Goal: Information Seeking & Learning: Find specific fact

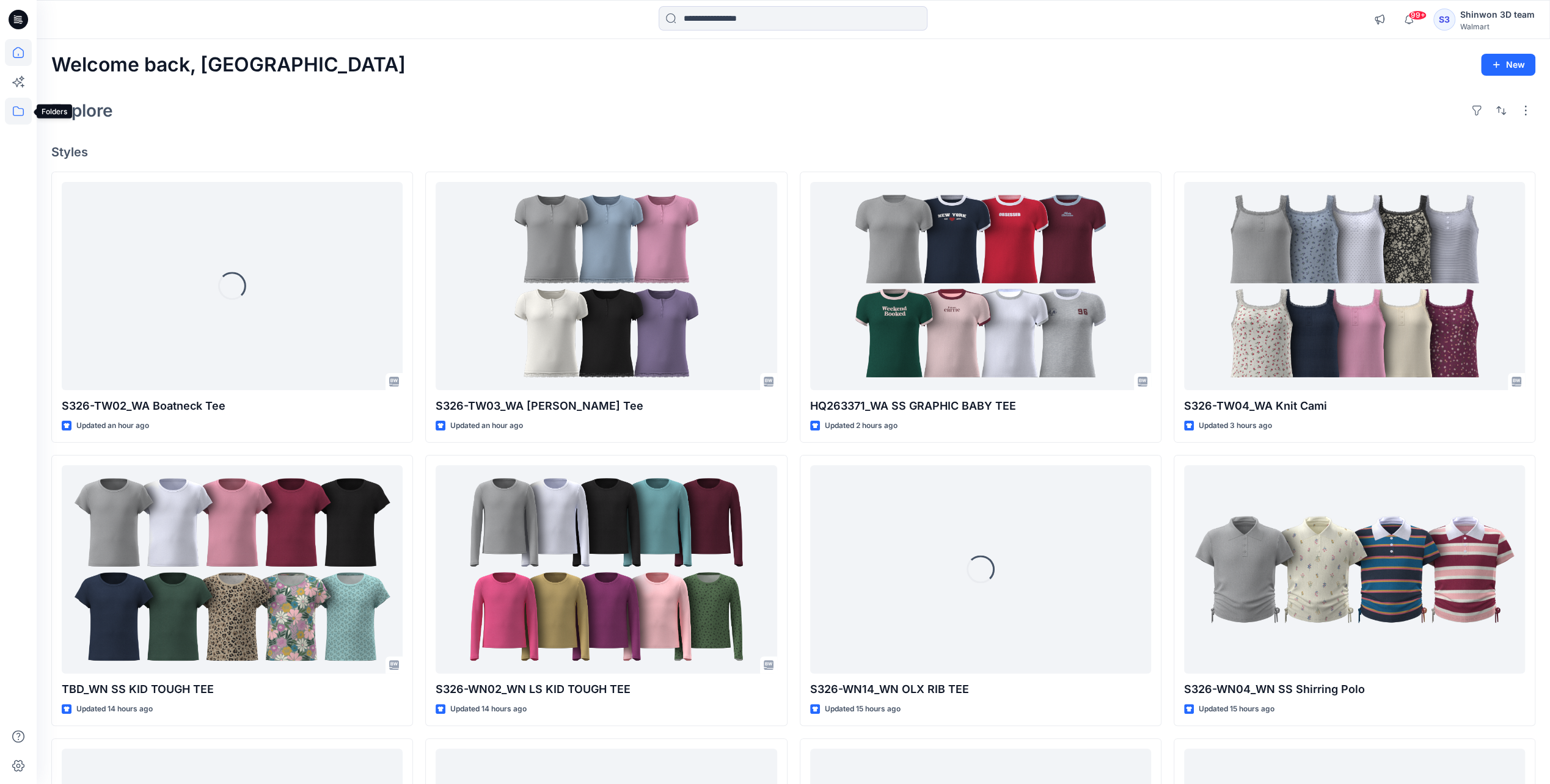
click at [22, 117] on icon at bounding box center [18, 111] width 27 height 27
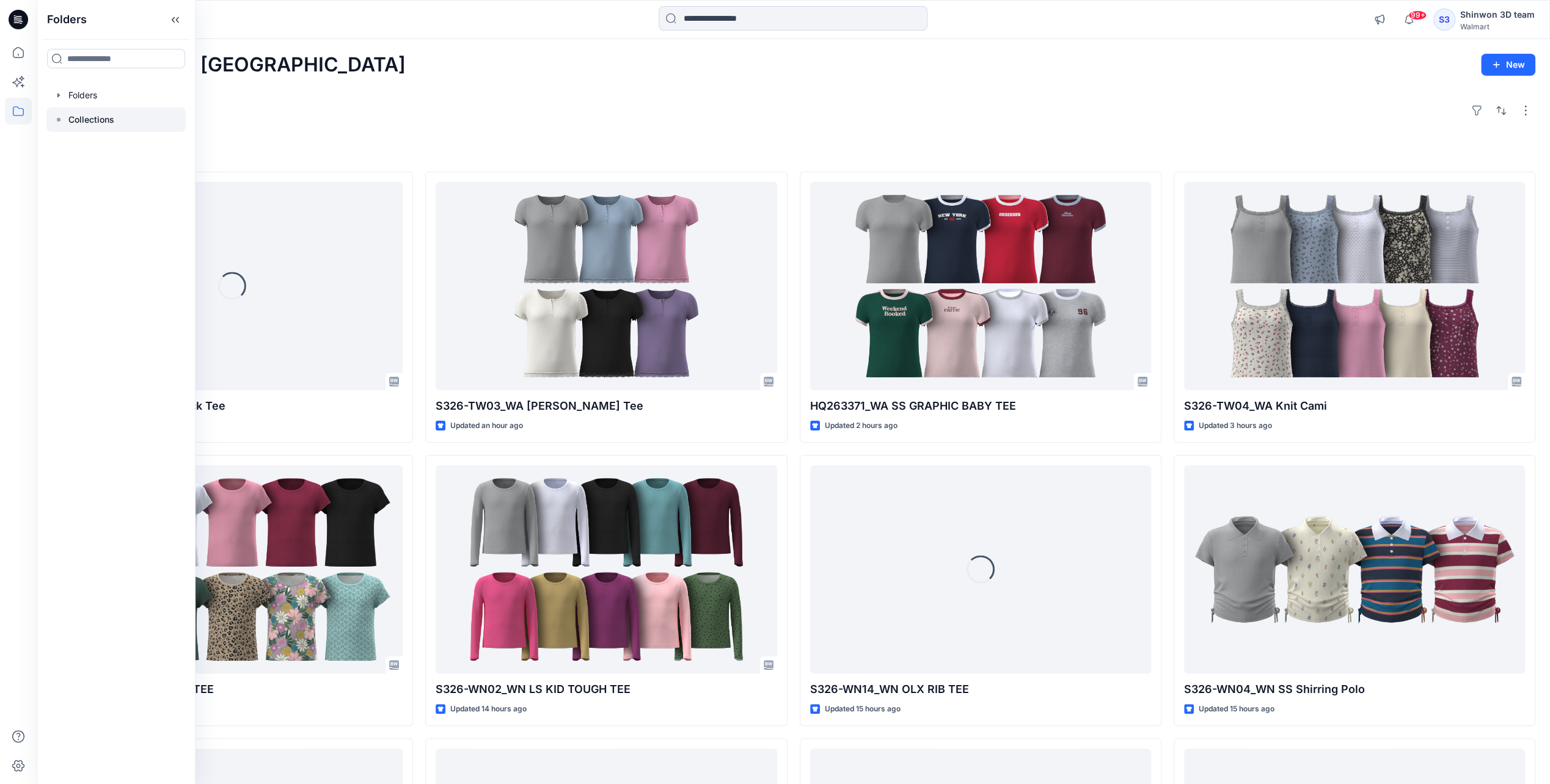
click at [58, 124] on icon at bounding box center [58, 120] width 10 height 10
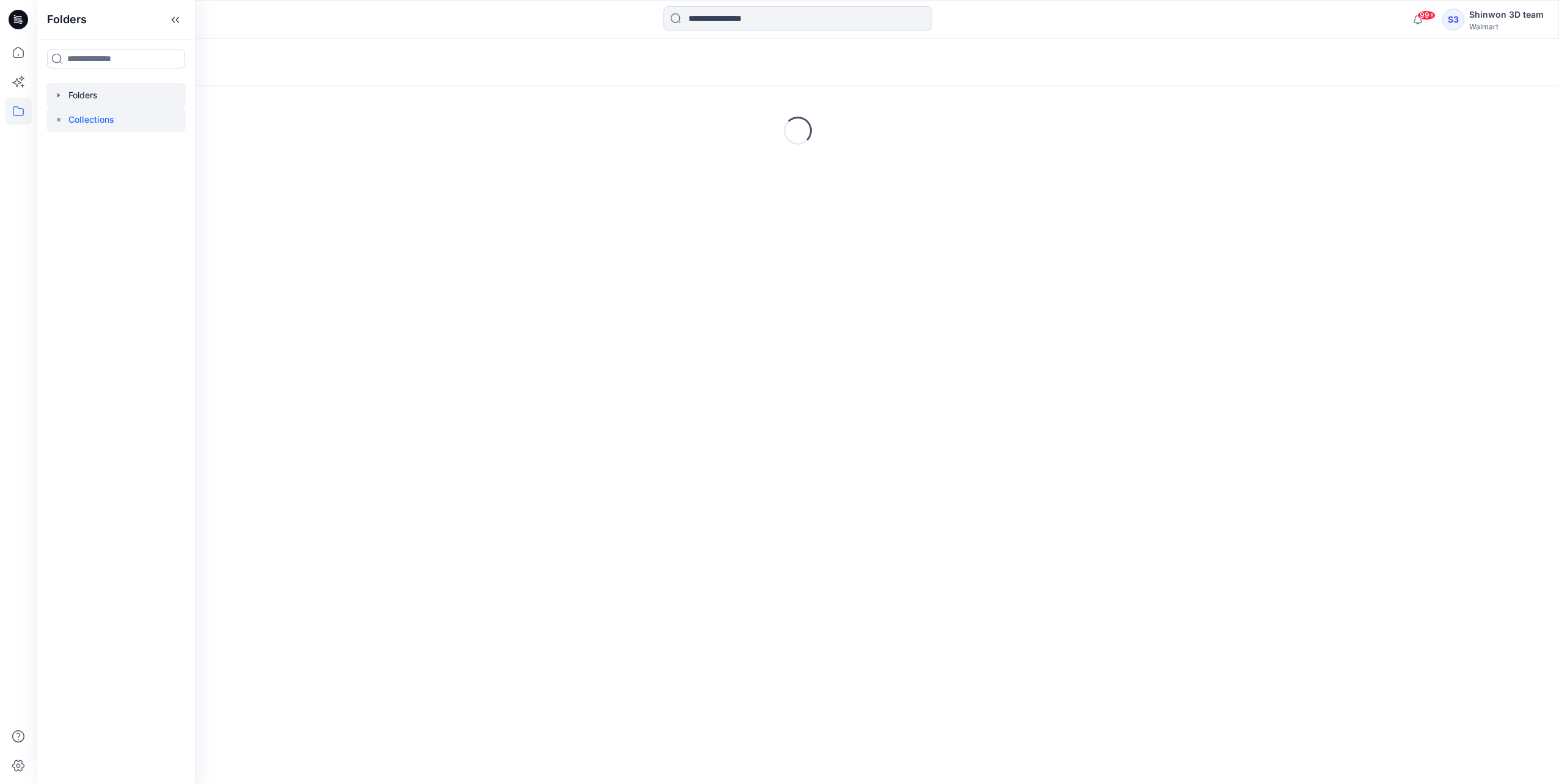
click at [58, 95] on icon "button" at bounding box center [58, 95] width 2 height 5
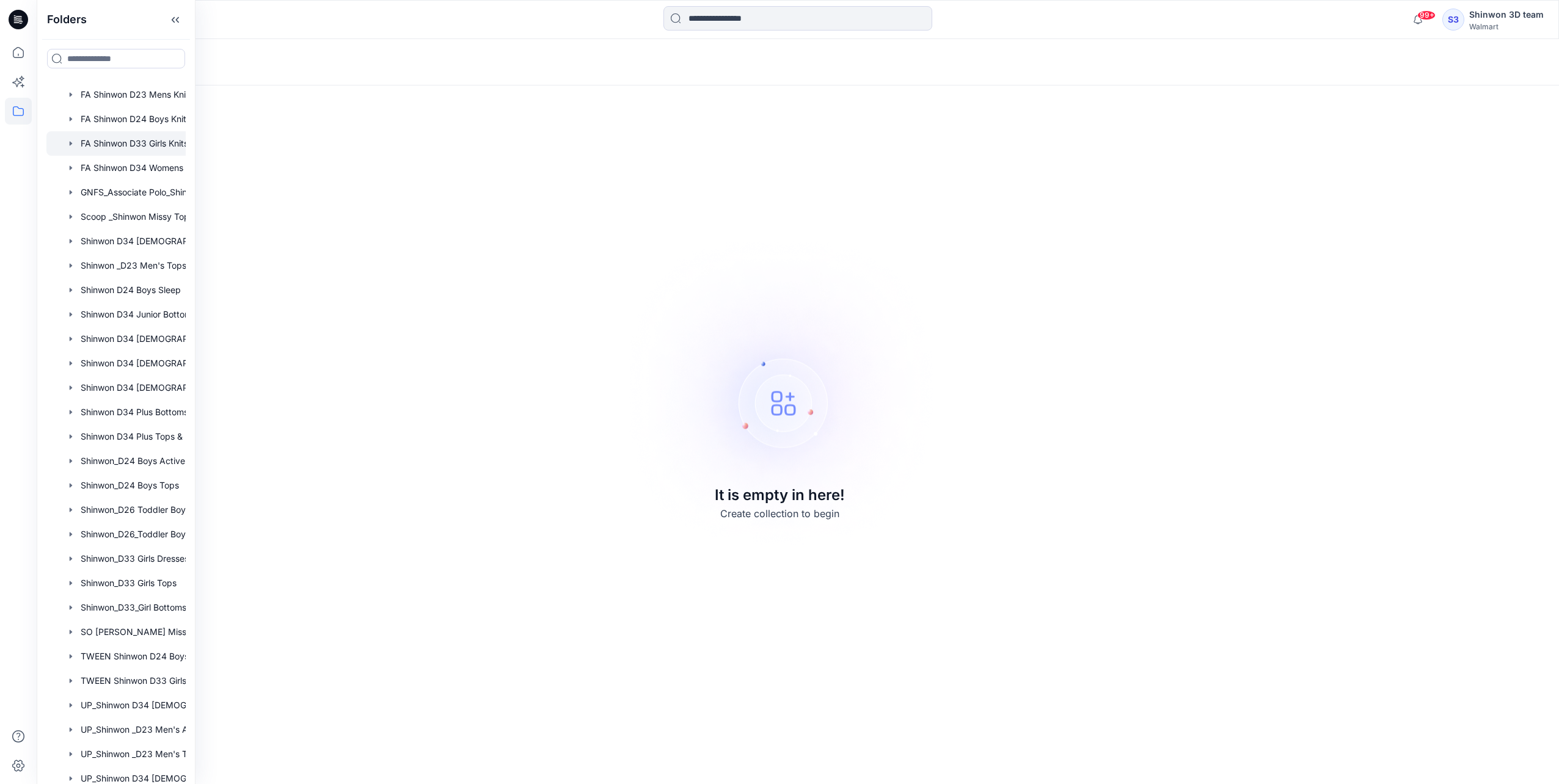
scroll to position [61, 0]
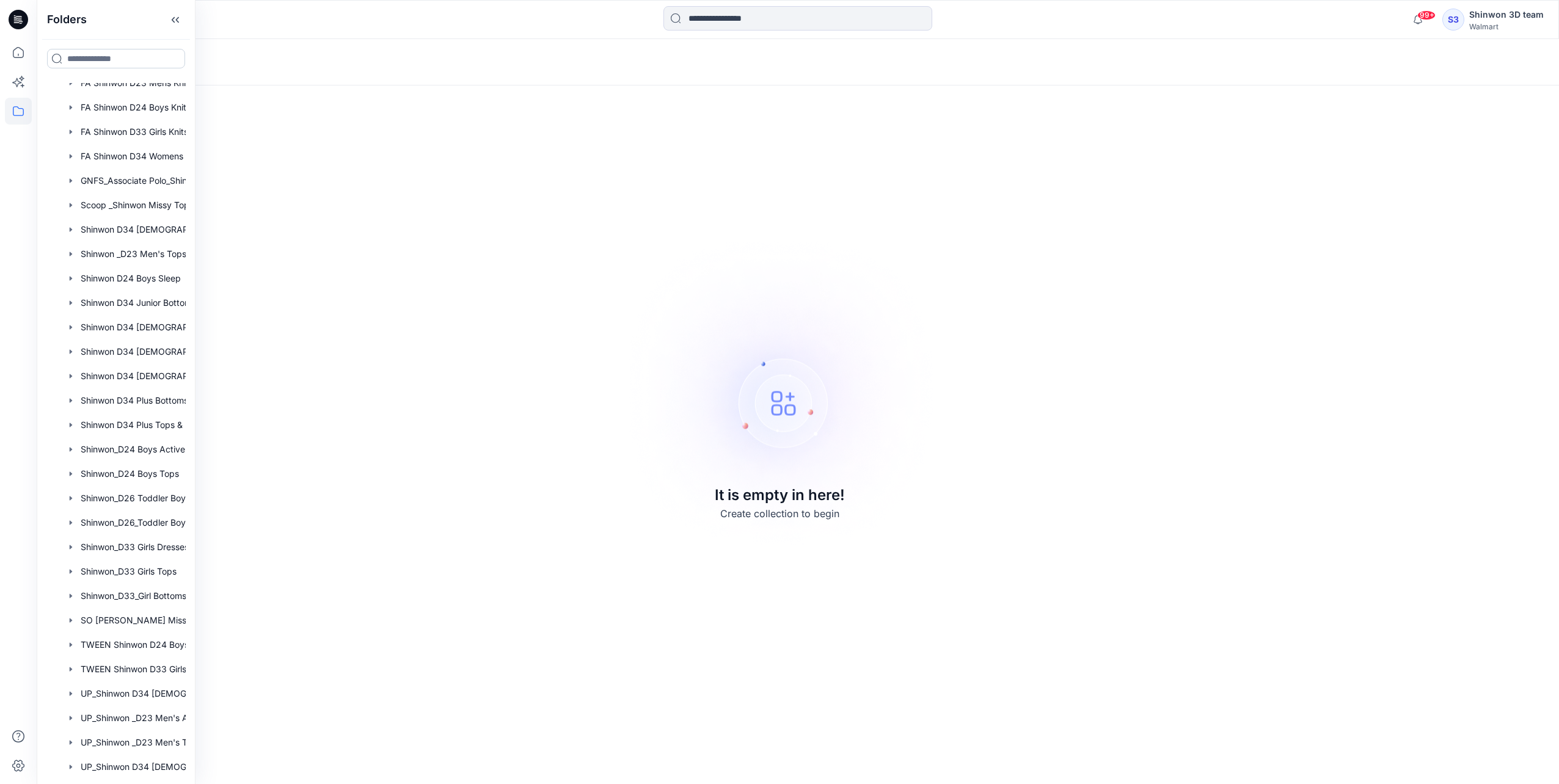
click at [61, 57] on input at bounding box center [116, 58] width 138 height 19
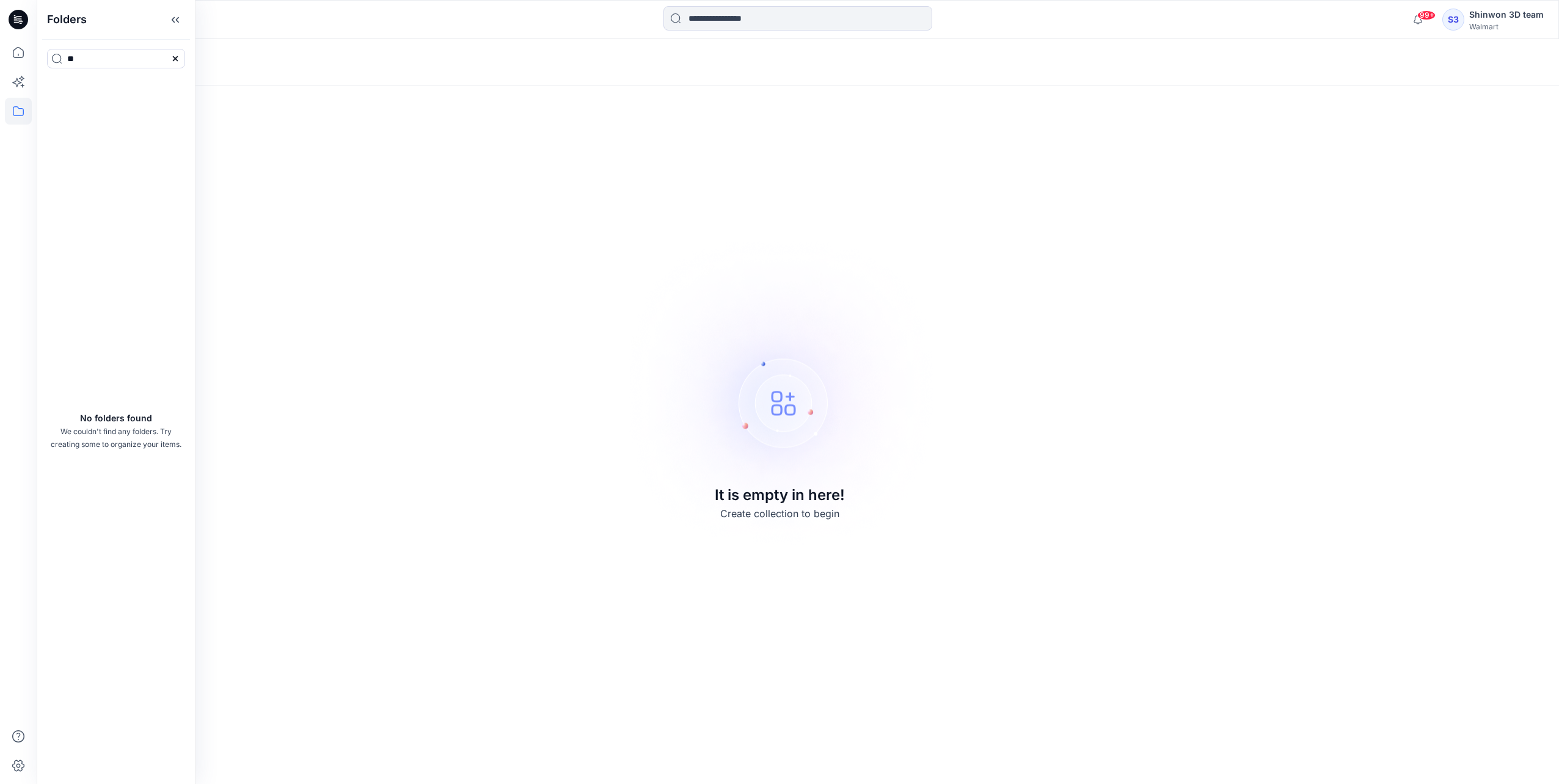
type input "*"
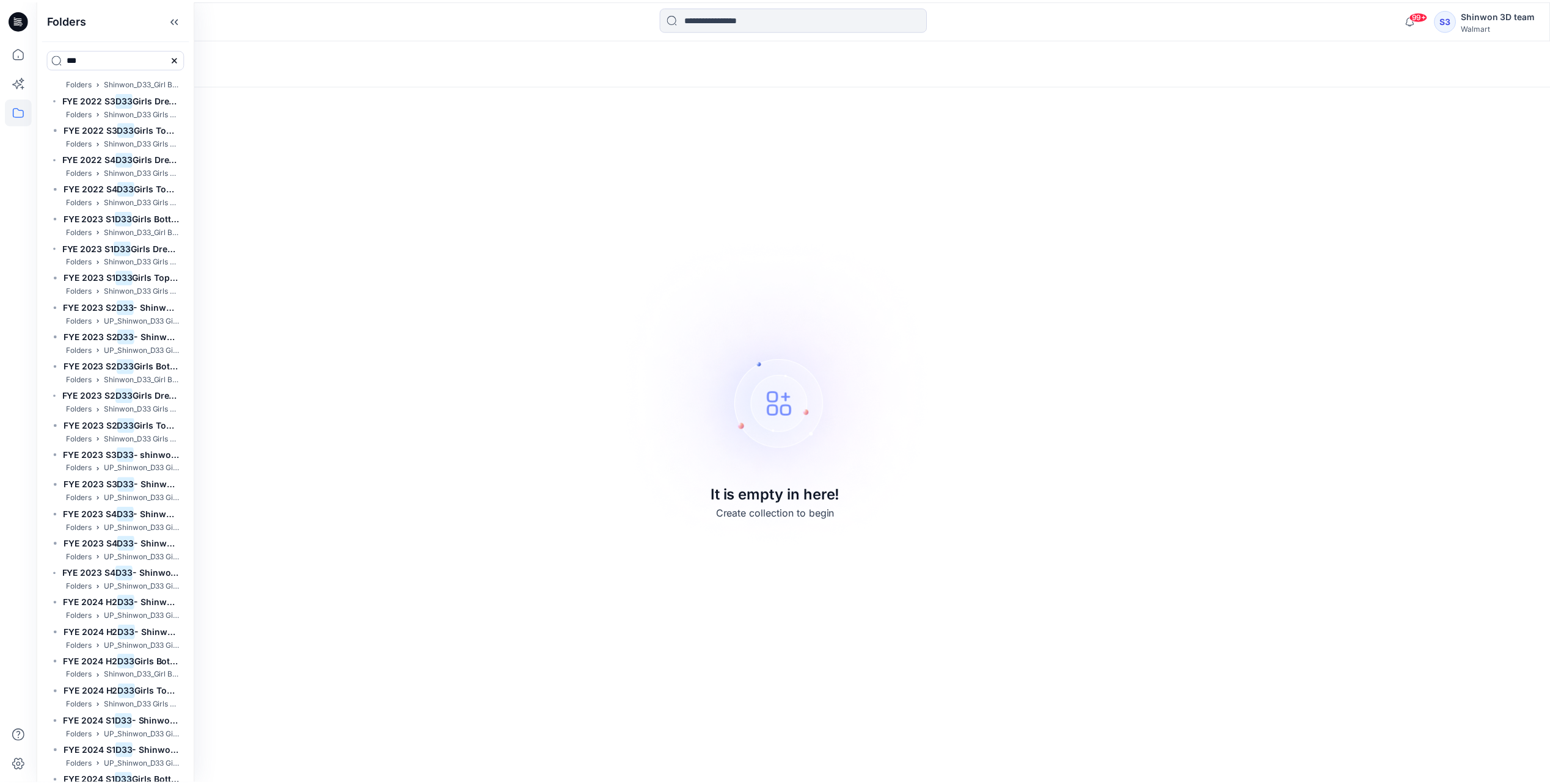
scroll to position [610, 0]
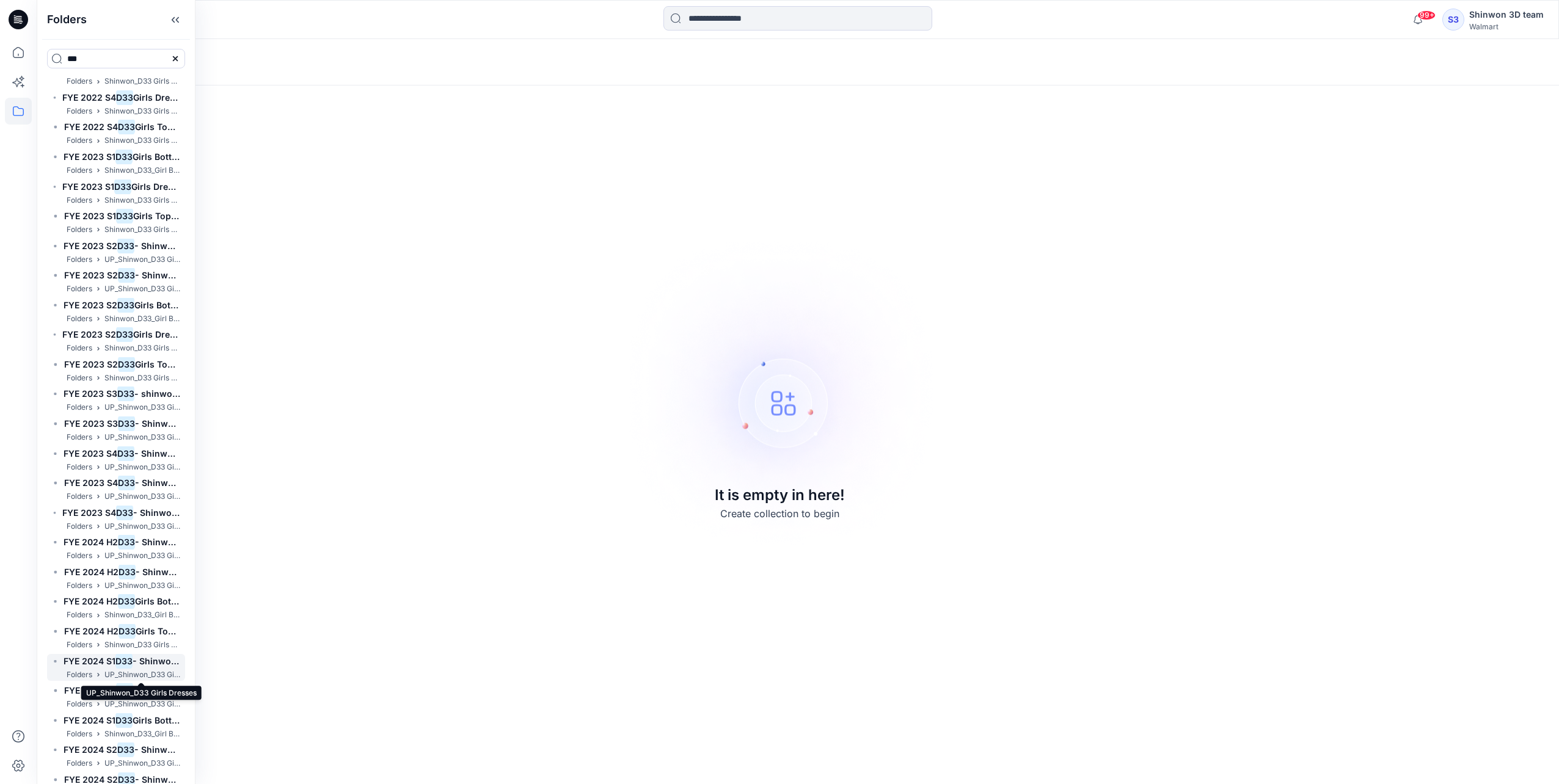
type input "***"
click at [121, 671] on p "UP_Shinwon_D33 Girls Dresses" at bounding box center [142, 675] width 76 height 13
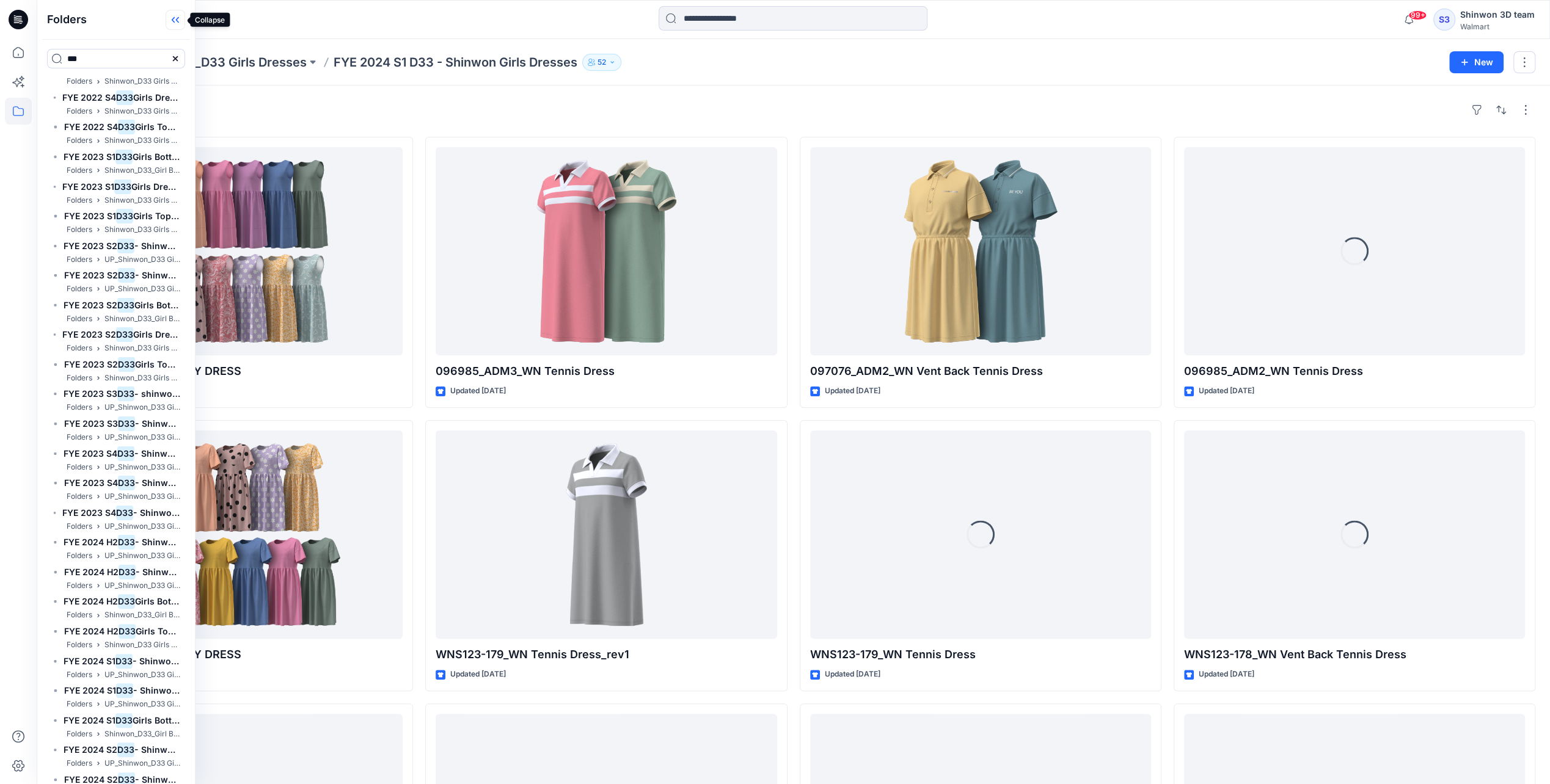
click at [171, 17] on icon at bounding box center [175, 20] width 19 height 20
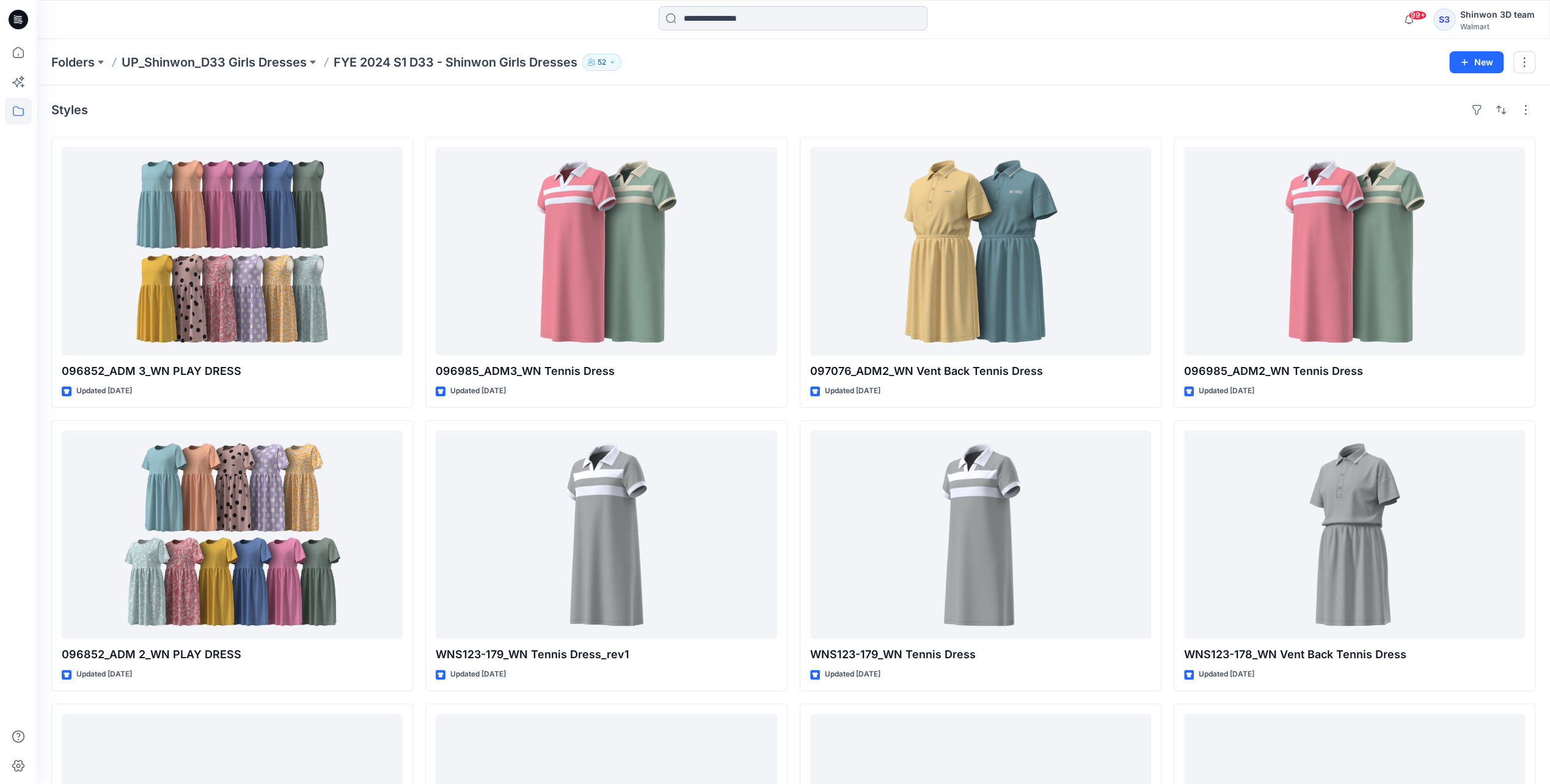
click at [720, 17] on input at bounding box center [793, 18] width 269 height 25
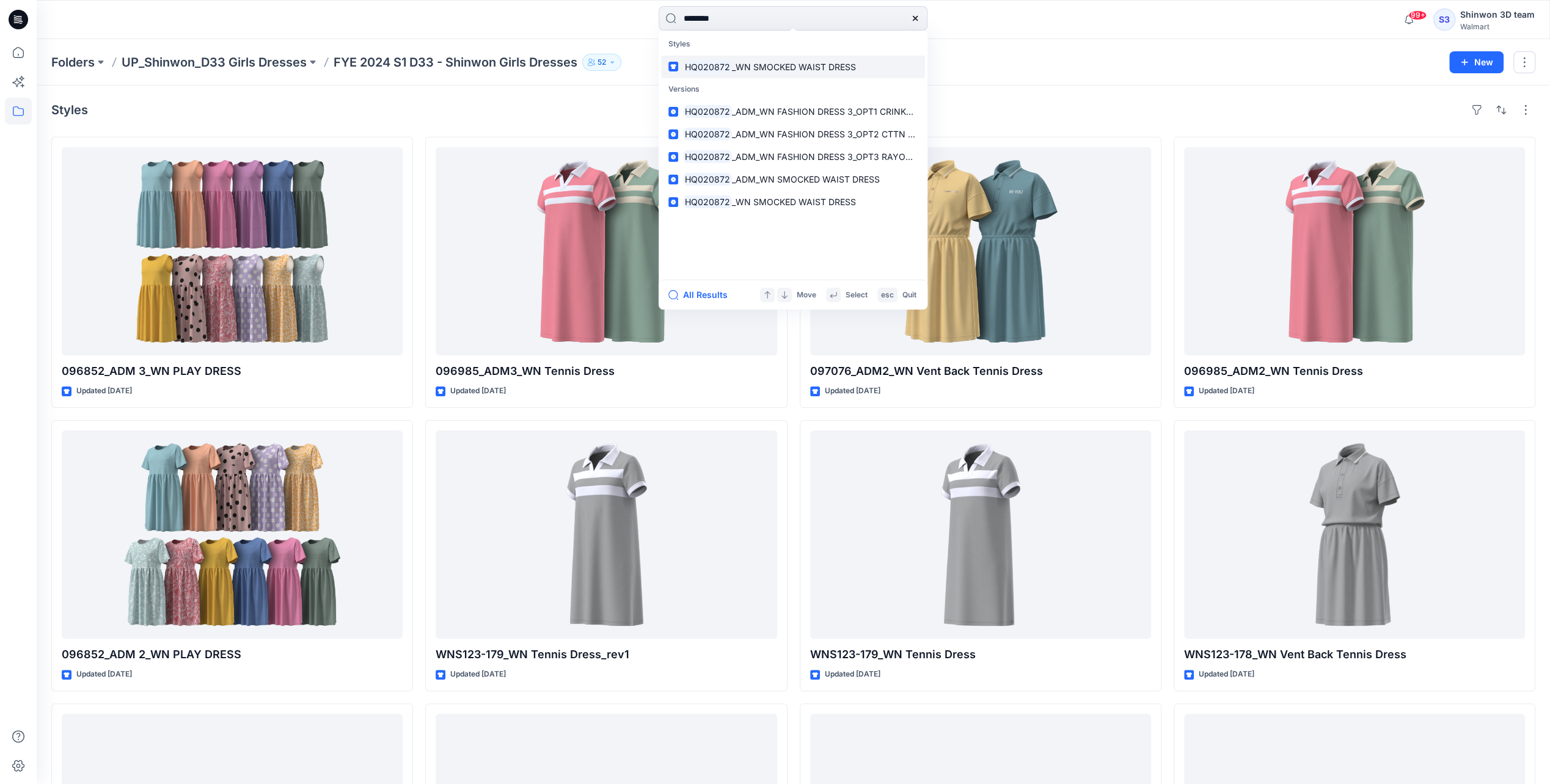
type input "********"
click at [798, 67] on span "_WN SMOCKED WAIST DRESS" at bounding box center [793, 67] width 124 height 11
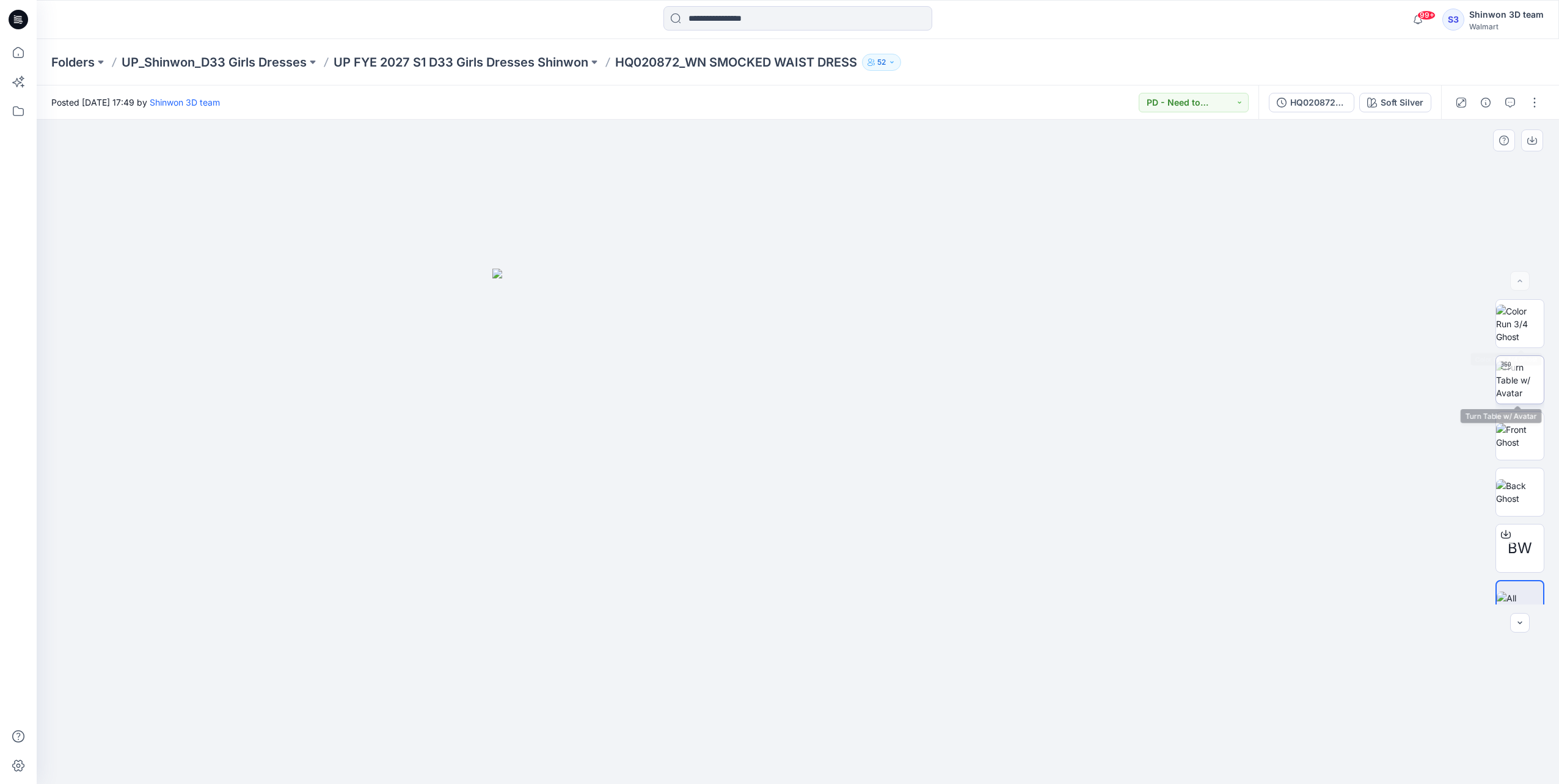
click at [1518, 373] on img at bounding box center [1521, 380] width 48 height 38
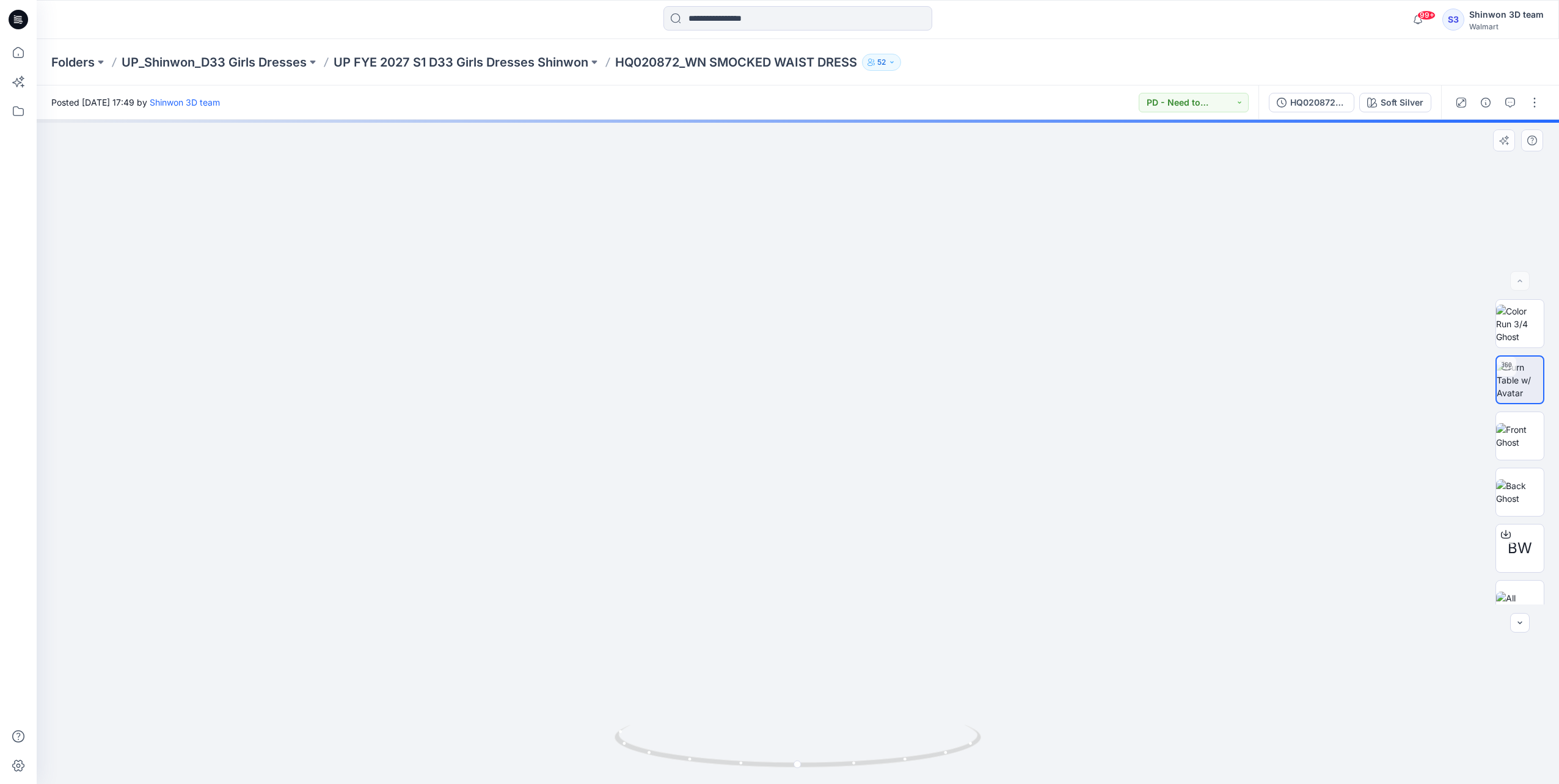
drag, startPoint x: 804, startPoint y: 239, endPoint x: 811, endPoint y: 362, distance: 123.2
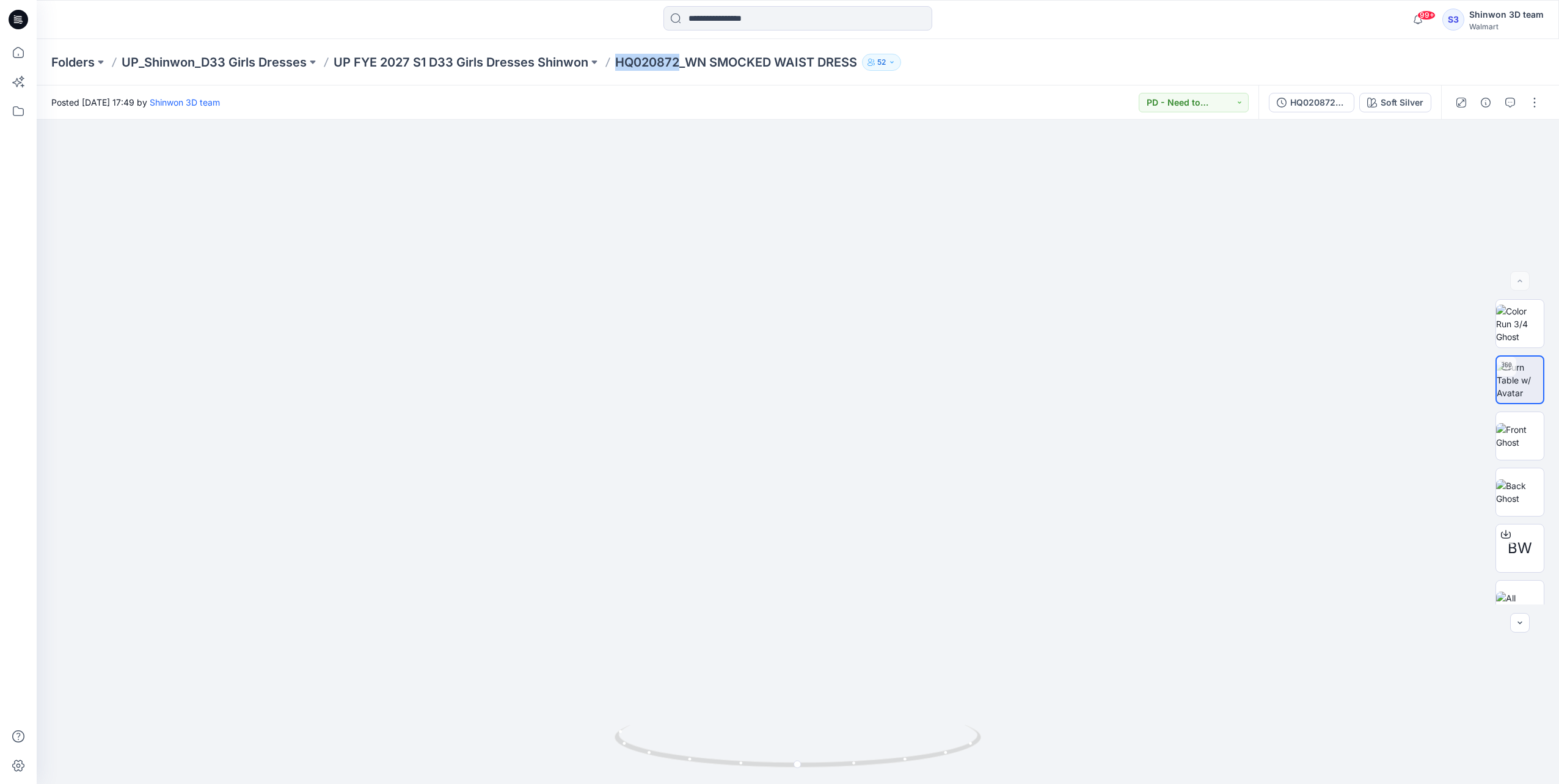
drag, startPoint x: 618, startPoint y: 65, endPoint x: 682, endPoint y: 71, distance: 64.3
click at [682, 71] on div "Folders UP_Shinwon_D33 Girls Dresses UP FYE 2027 S1 D33 Girls Dresses Shinwon H…" at bounding box center [798, 62] width 1523 height 46
copy p "HQ020872"
click at [1283, 662] on img at bounding box center [791, 78] width 2503 height 1411
click at [1525, 323] on img at bounding box center [1521, 324] width 48 height 38
